Goal: Task Accomplishment & Management: Manage account settings

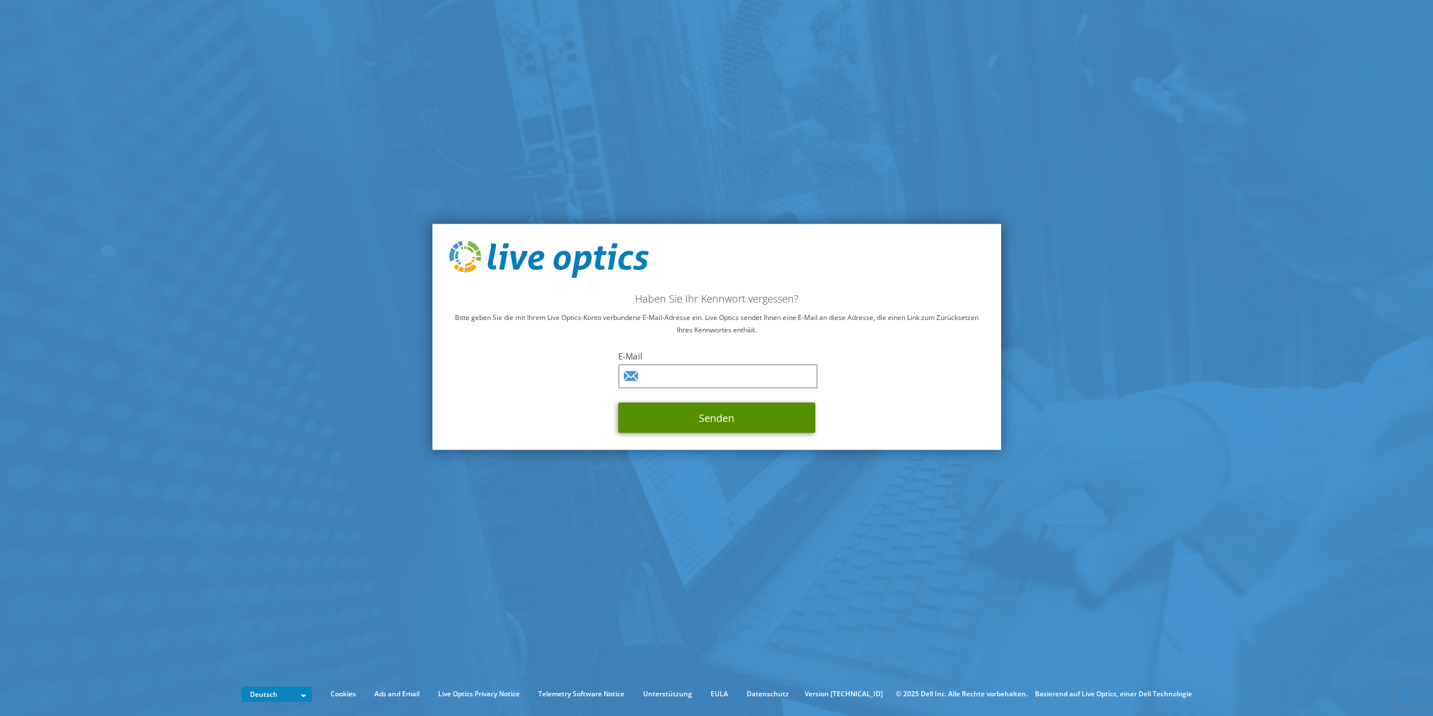
drag, startPoint x: 769, startPoint y: 404, endPoint x: 758, endPoint y: 391, distance: 16.4
click at [769, 403] on button "Senden" at bounding box center [716, 417] width 197 height 30
click at [742, 379] on input "text" at bounding box center [717, 376] width 199 height 24
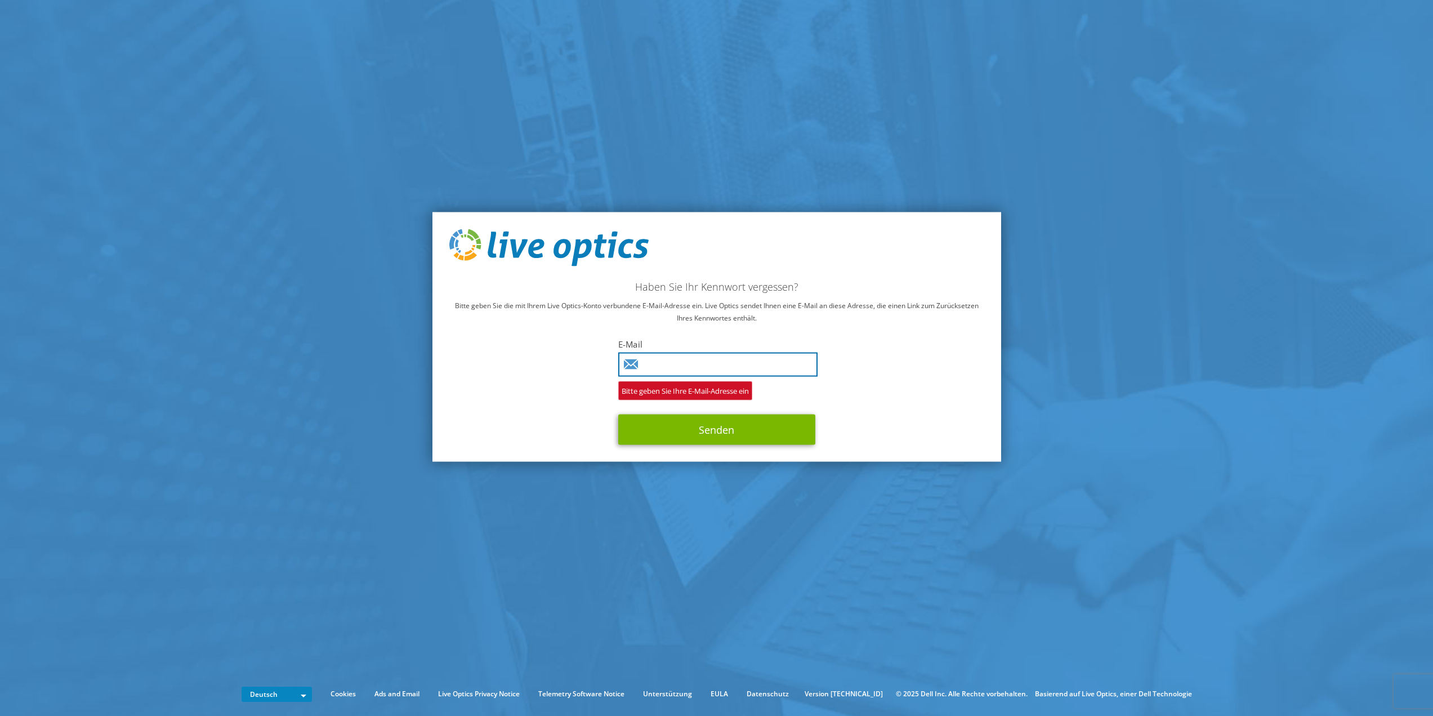
click at [674, 369] on input "text" at bounding box center [717, 364] width 199 height 24
type input "stefan.braun@luitpoldhuette.de"
click at [662, 429] on button "Senden" at bounding box center [716, 429] width 197 height 30
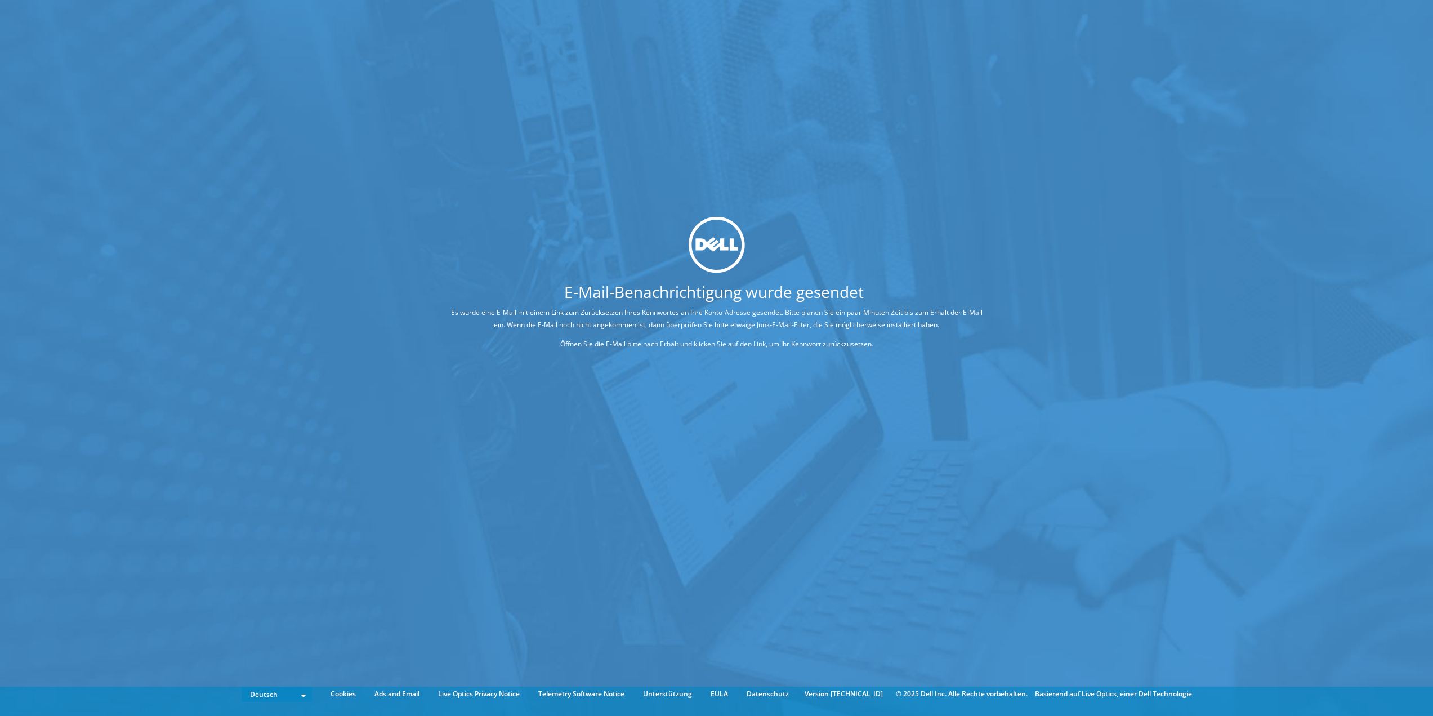
drag, startPoint x: 1358, startPoint y: 394, endPoint x: 1355, endPoint y: 410, distance: 16.1
drag, startPoint x: 1355, startPoint y: 411, endPoint x: 473, endPoint y: 3, distance: 971.7
click at [506, 18] on div "E-Mail-Benachrichtigung wurde gesendet Es wurde eine E-Mail mit einem Link zum …" at bounding box center [716, 341] width 1433 height 682
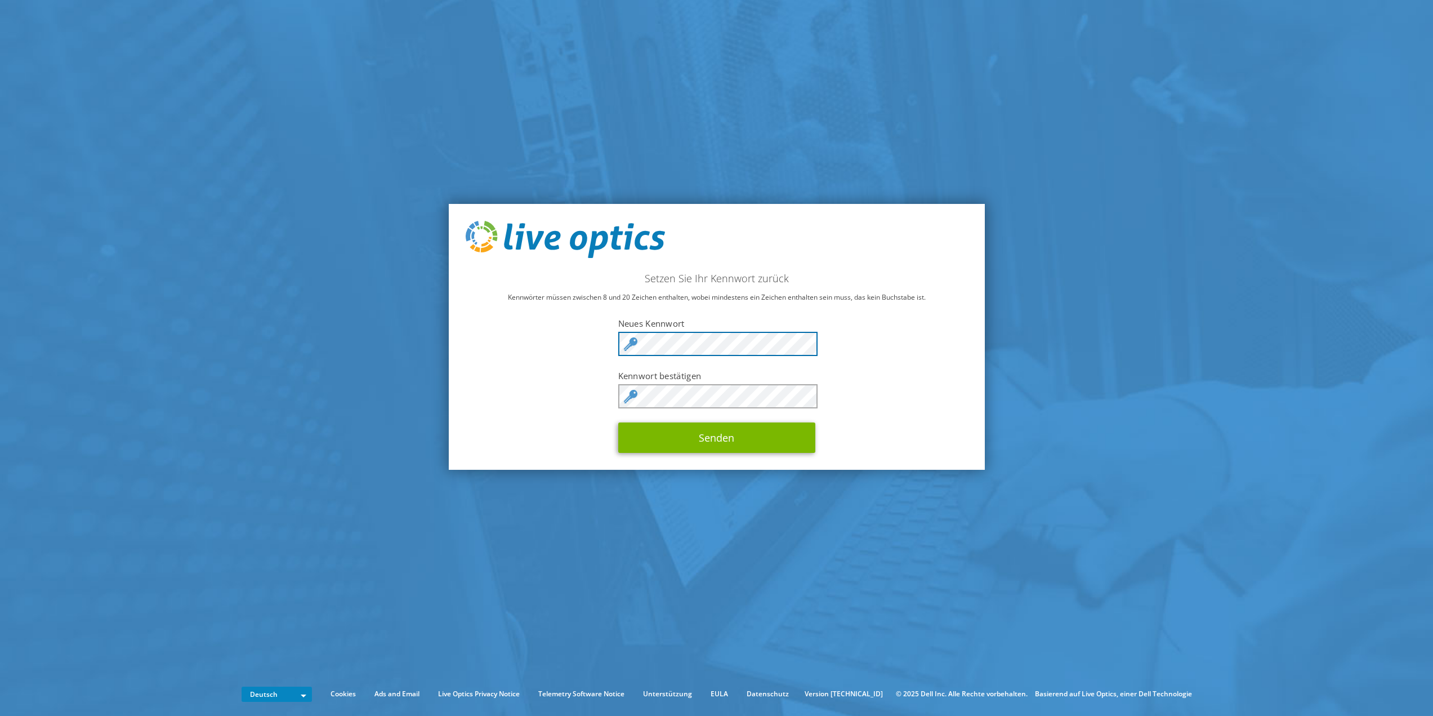
click at [597, 336] on div "Setzen Sie Ihr Kennwort zurück Kennwörter müssen zwischen 8 und 20 Zeichen enth…" at bounding box center [717, 337] width 536 height 266
drag, startPoint x: 694, startPoint y: 440, endPoint x: 684, endPoint y: 440, distance: 10.7
click at [694, 440] on button "Senden" at bounding box center [716, 437] width 197 height 30
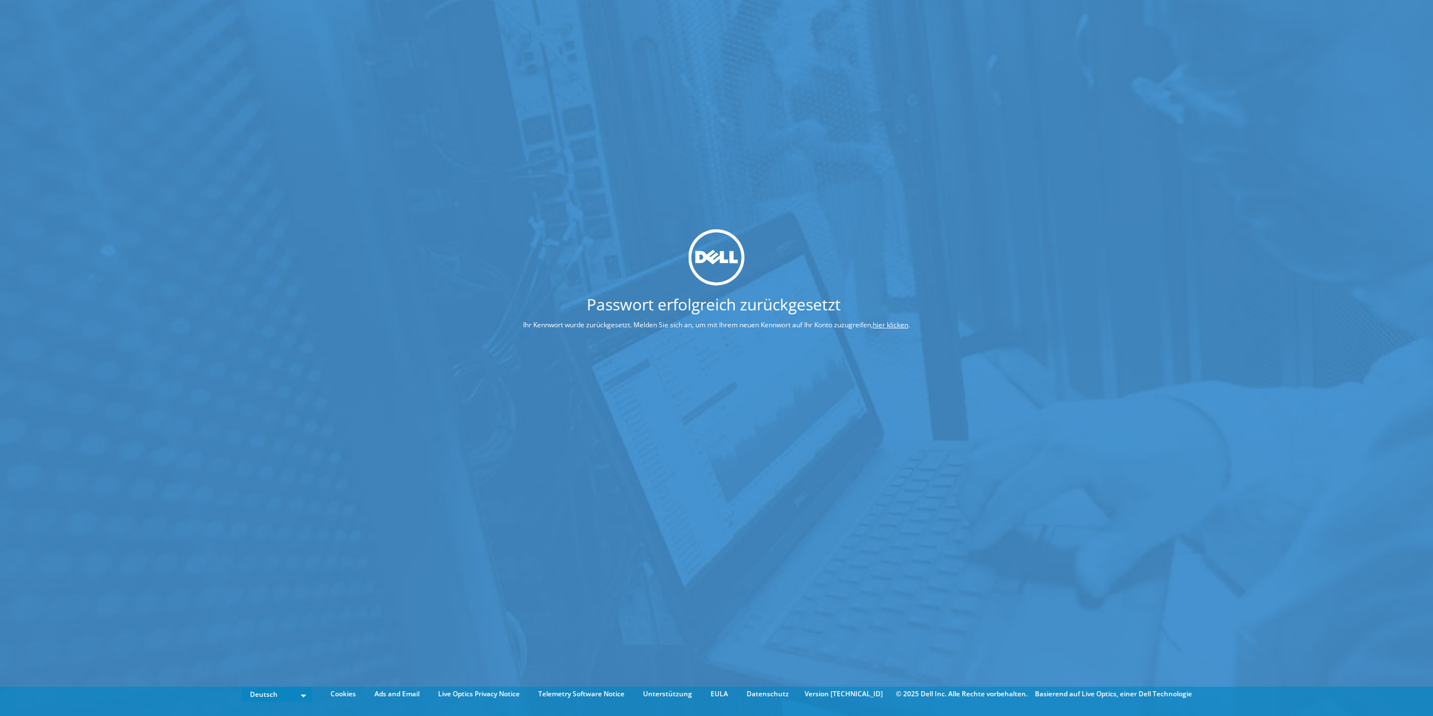
click at [887, 324] on link "hier klicken" at bounding box center [890, 325] width 35 height 10
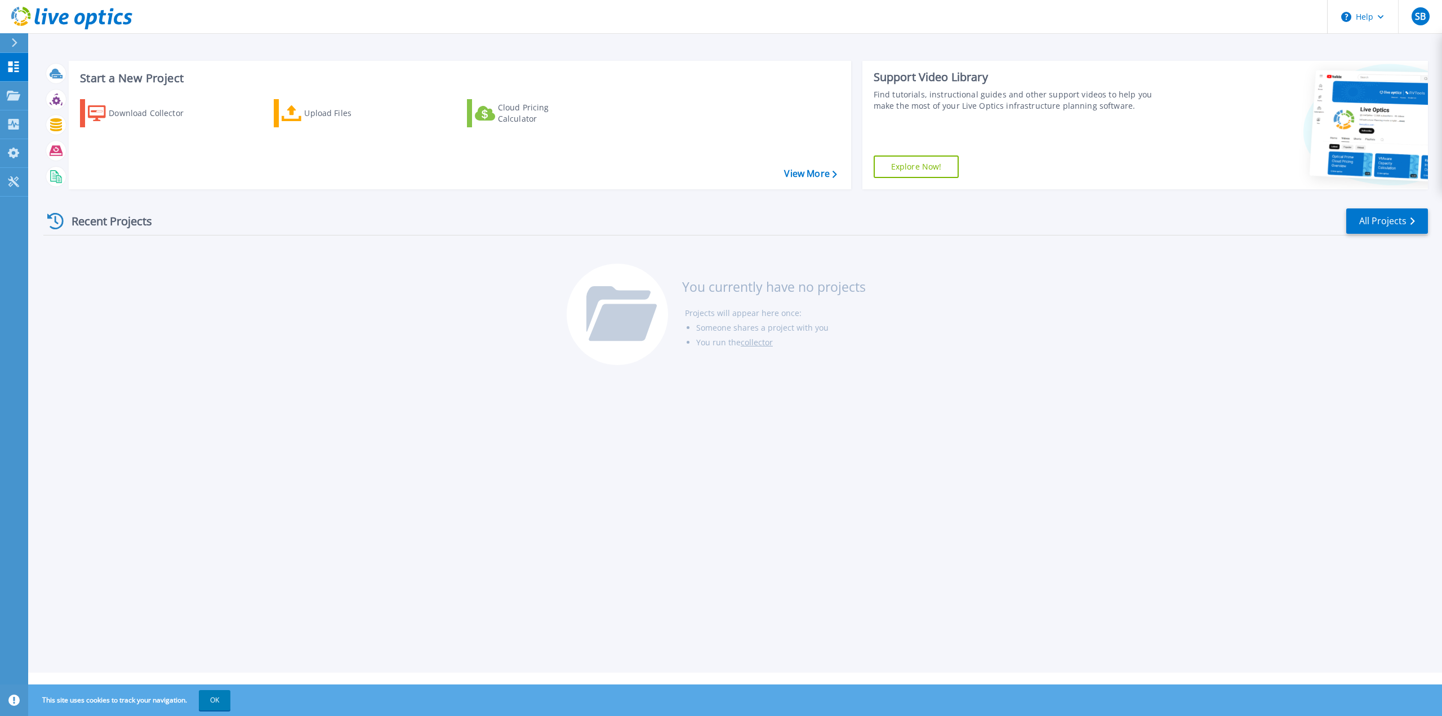
click at [1027, 269] on div "Recent Projects All Projects You currently have no projects Projects will appea…" at bounding box center [735, 287] width 1384 height 178
click at [1424, 16] on span "SB" at bounding box center [1420, 16] width 11 height 9
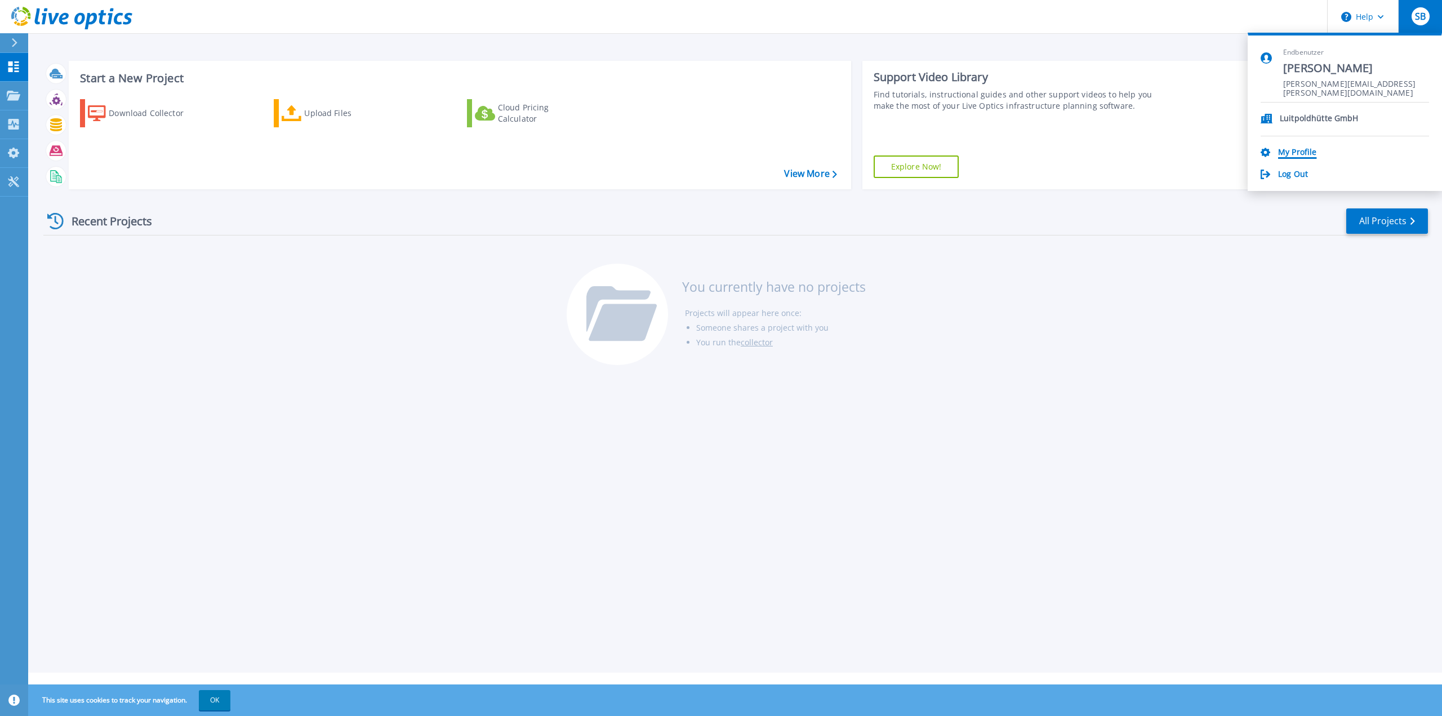
click at [1298, 149] on link "My Profile" at bounding box center [1297, 153] width 38 height 11
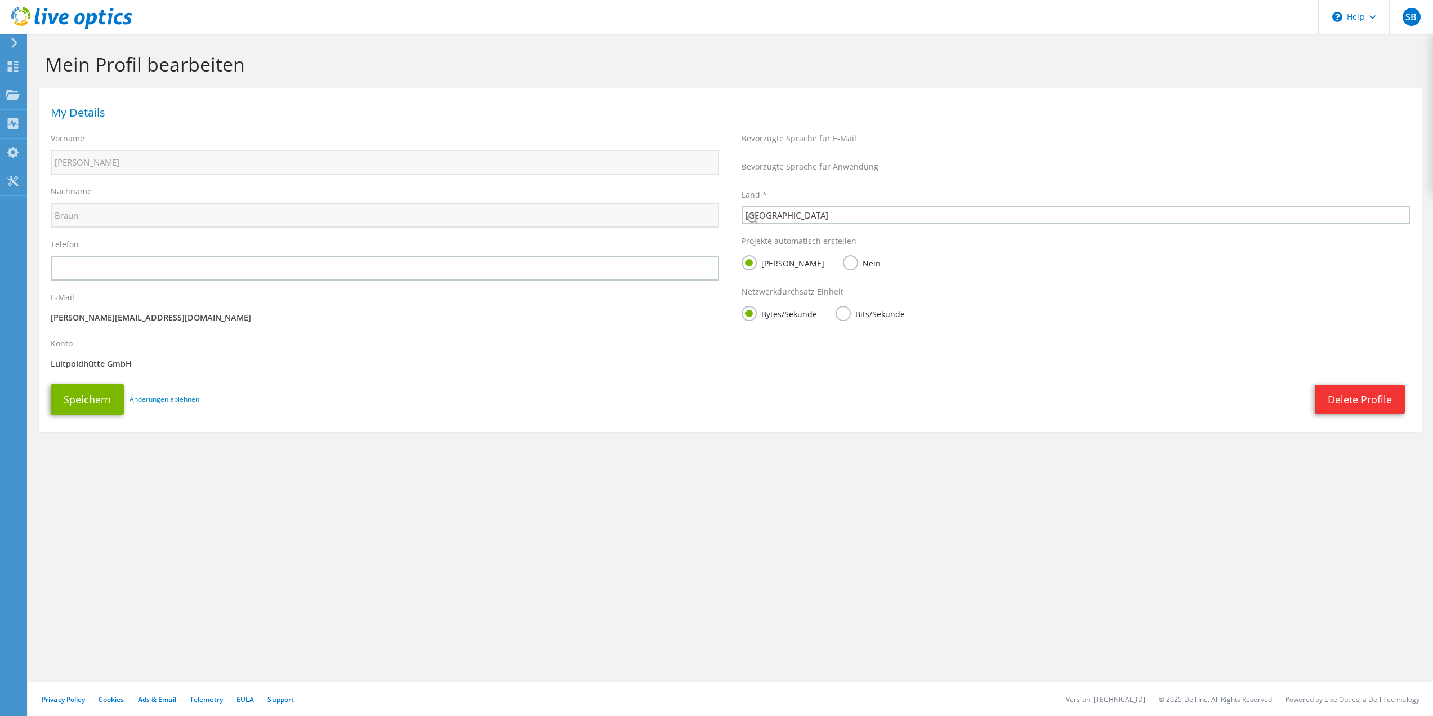
select select "56"
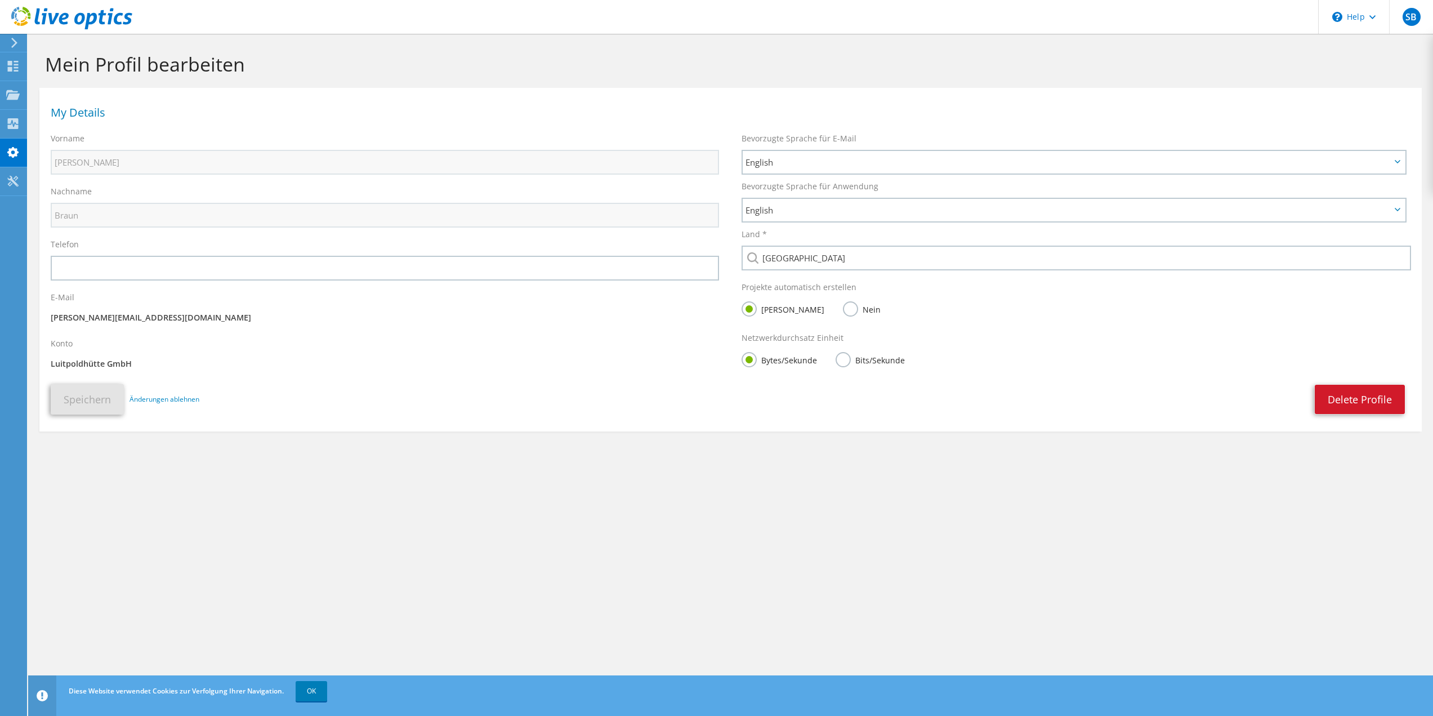
drag, startPoint x: 1396, startPoint y: 394, endPoint x: 1375, endPoint y: 392, distance: 20.4
click at [1396, 394] on link "Delete Profile" at bounding box center [1360, 399] width 90 height 29
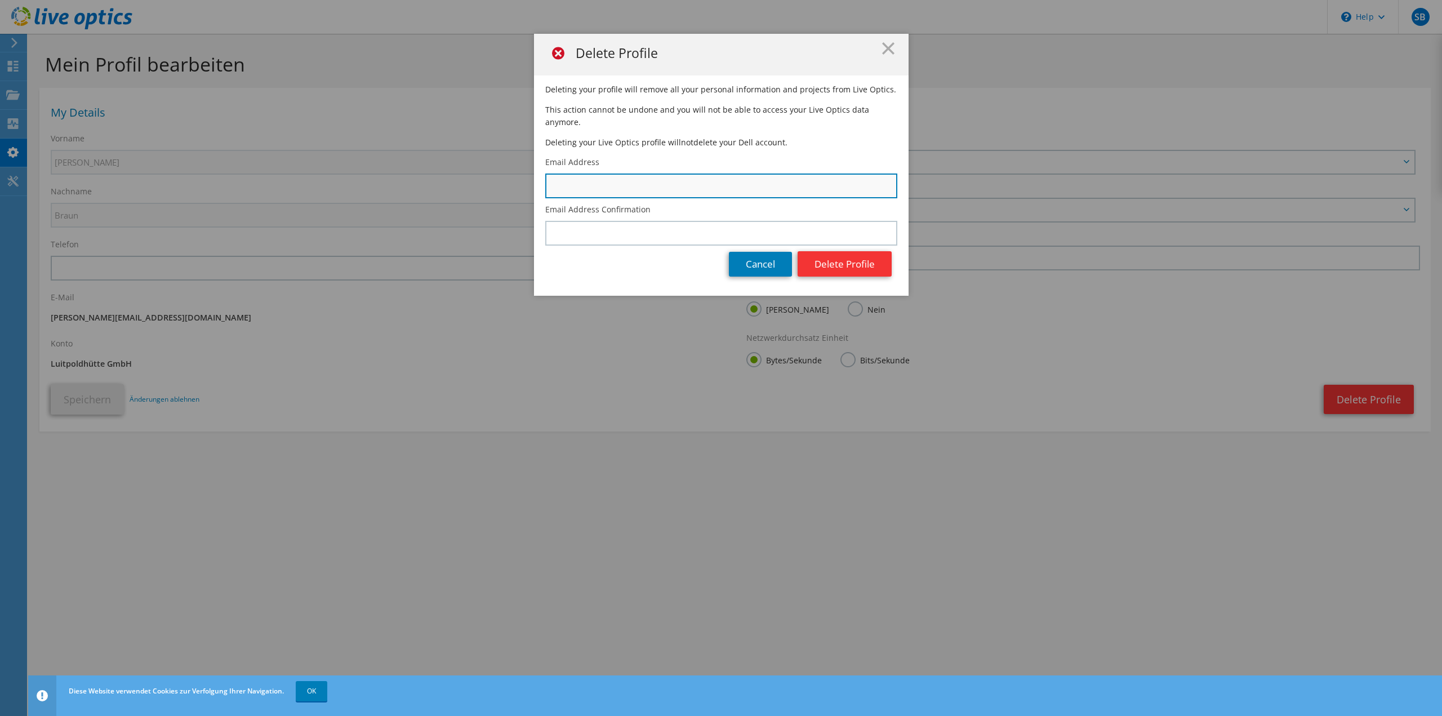
click at [603, 173] on input "text" at bounding box center [721, 185] width 352 height 25
type input "stefan.braun@luitpoldhuette.de"
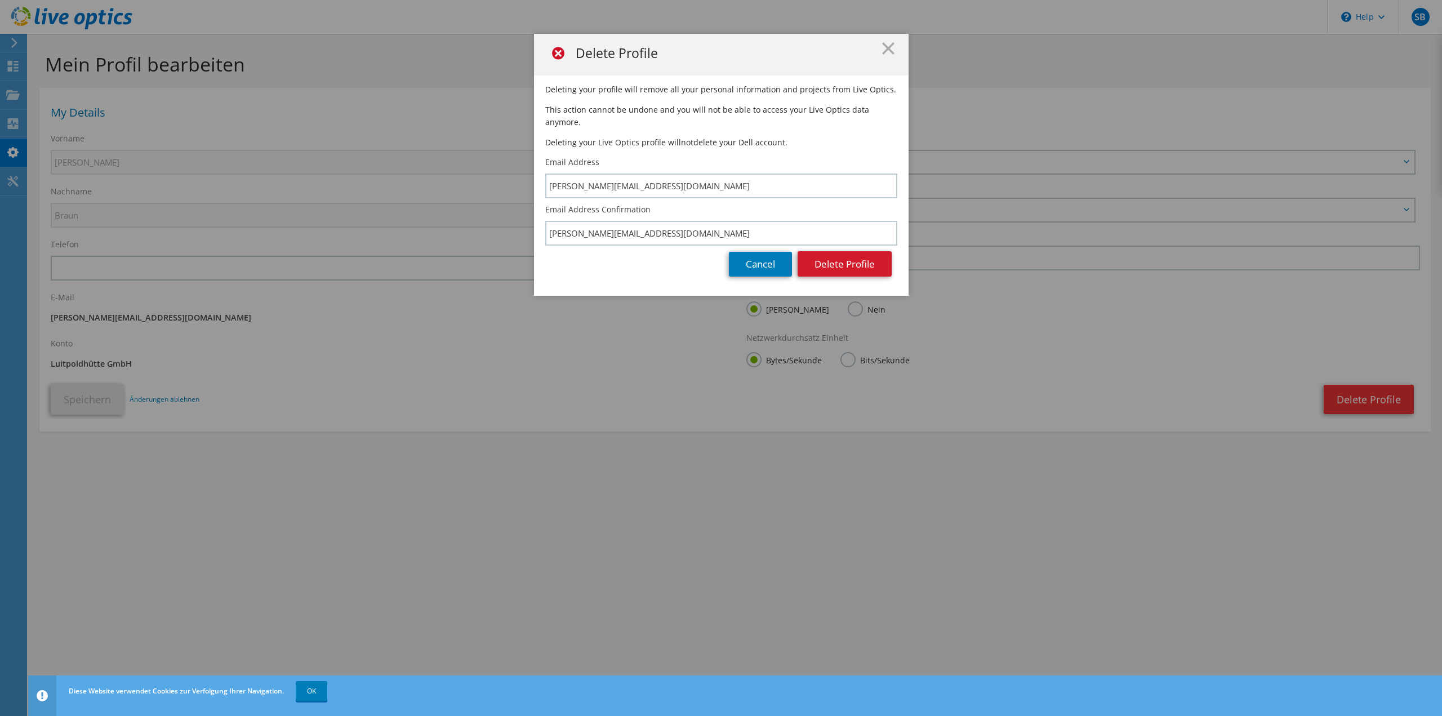
click at [848, 252] on button "Delete Profile" at bounding box center [845, 263] width 94 height 25
